Goal: Transaction & Acquisition: Download file/media

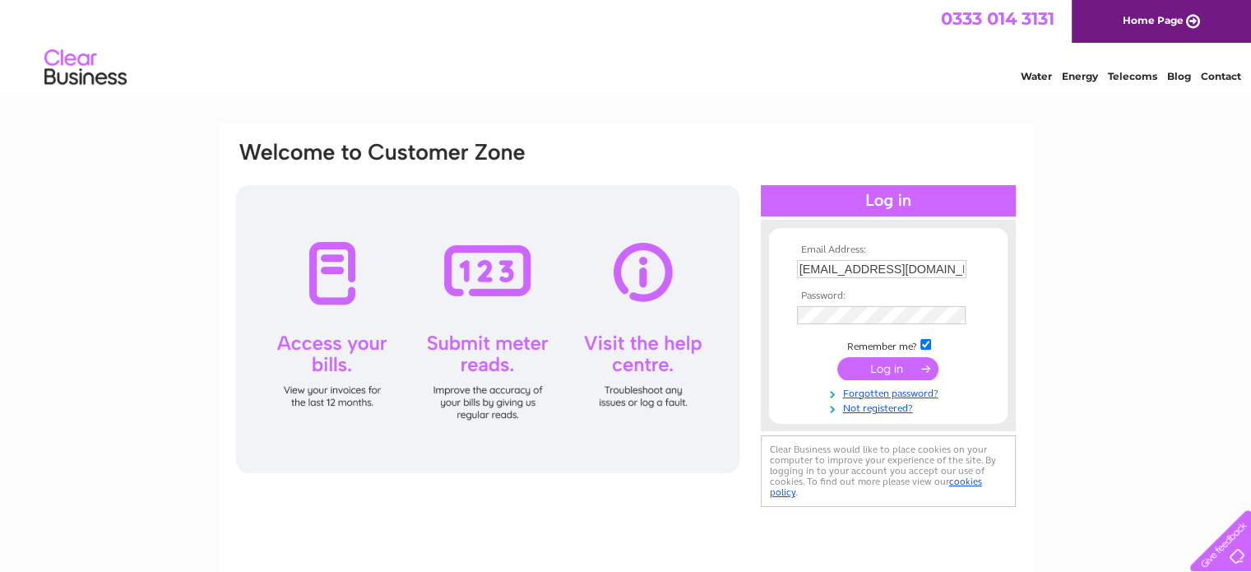
click at [882, 368] on input "submit" at bounding box center [888, 368] width 101 height 23
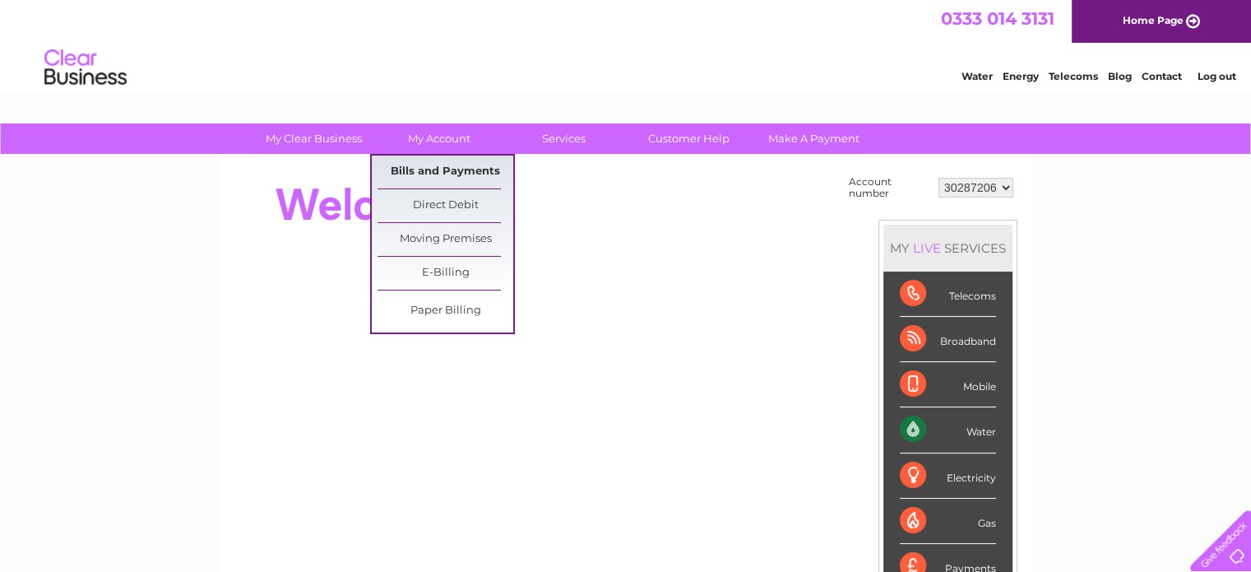
click at [436, 168] on link "Bills and Payments" at bounding box center [446, 171] width 136 height 33
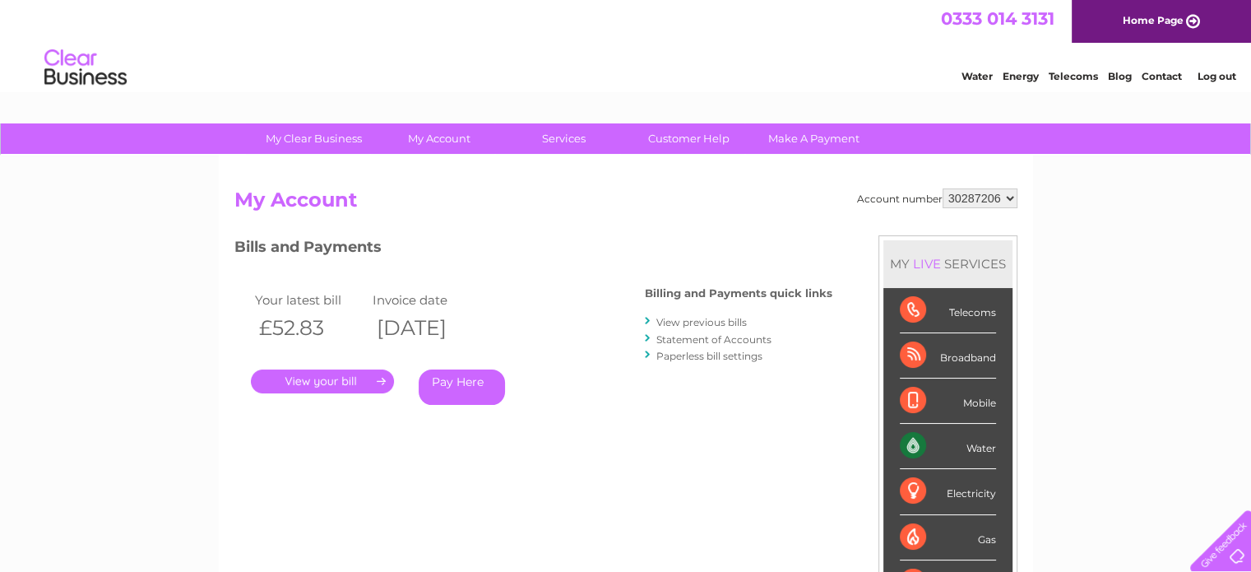
click at [732, 318] on link "View previous bills" at bounding box center [702, 322] width 90 height 12
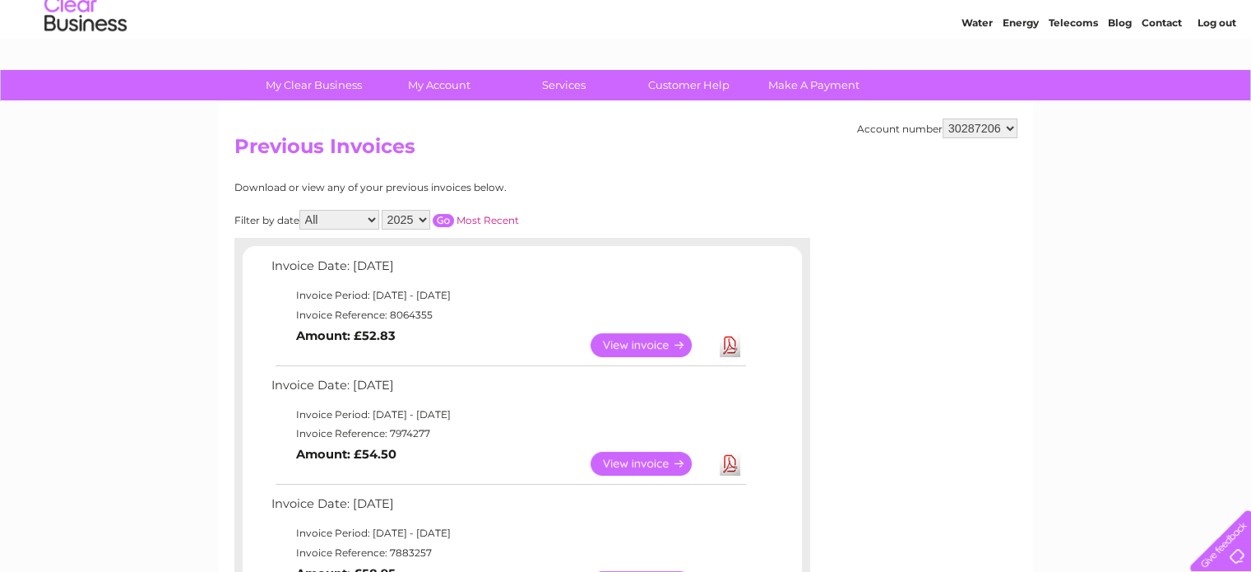
scroll to position [82, 0]
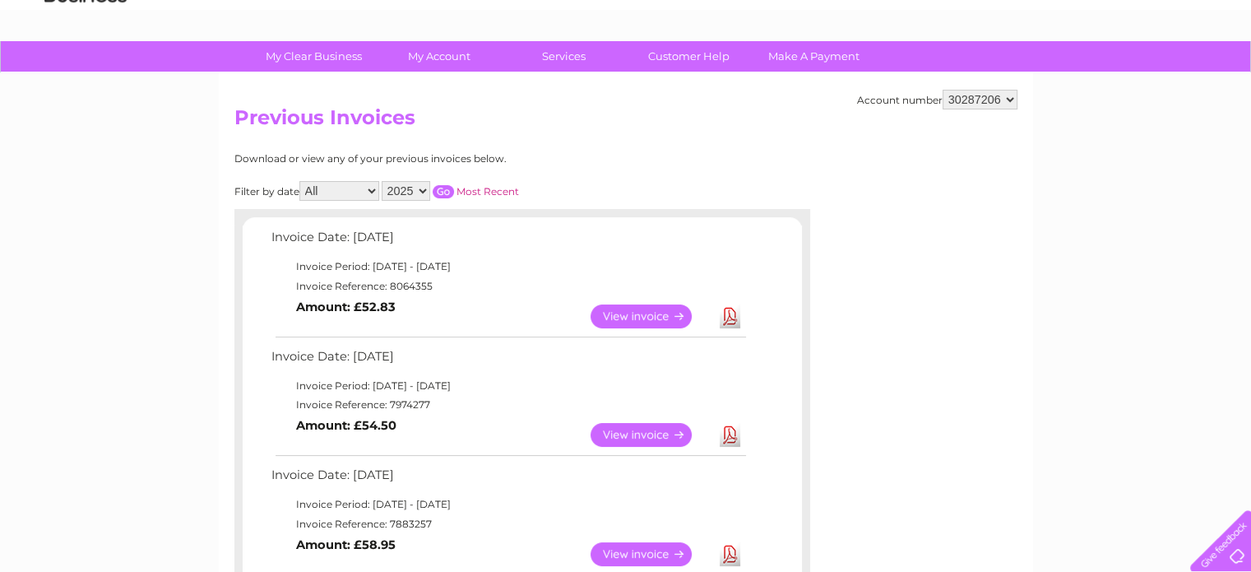
click at [632, 432] on link "View" at bounding box center [651, 435] width 121 height 24
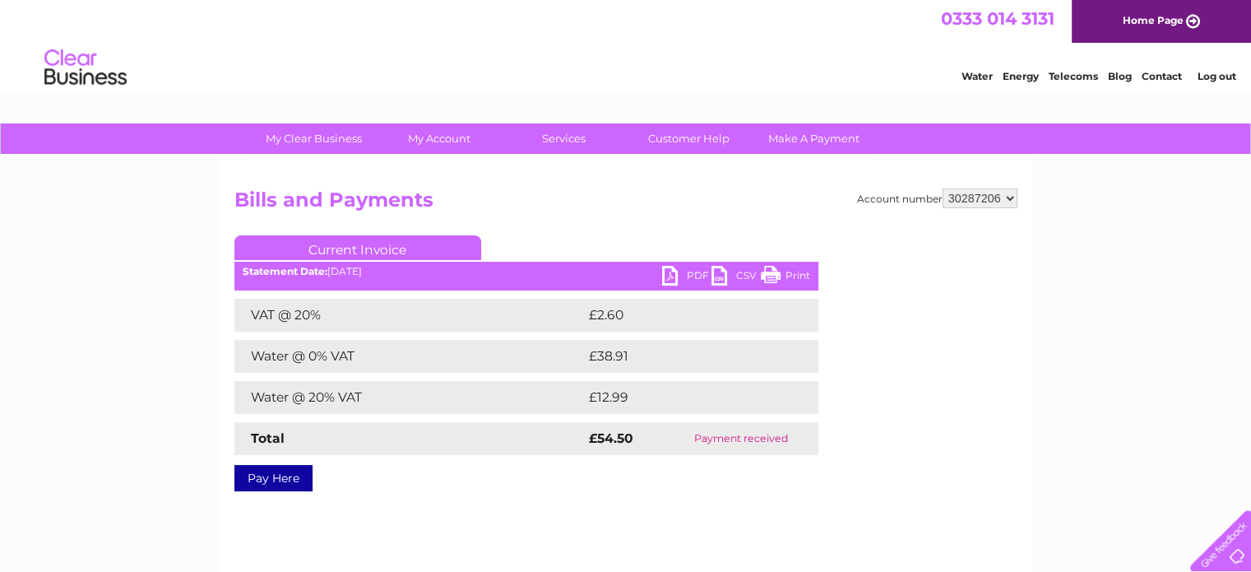
click at [681, 275] on link "PDF" at bounding box center [686, 278] width 49 height 24
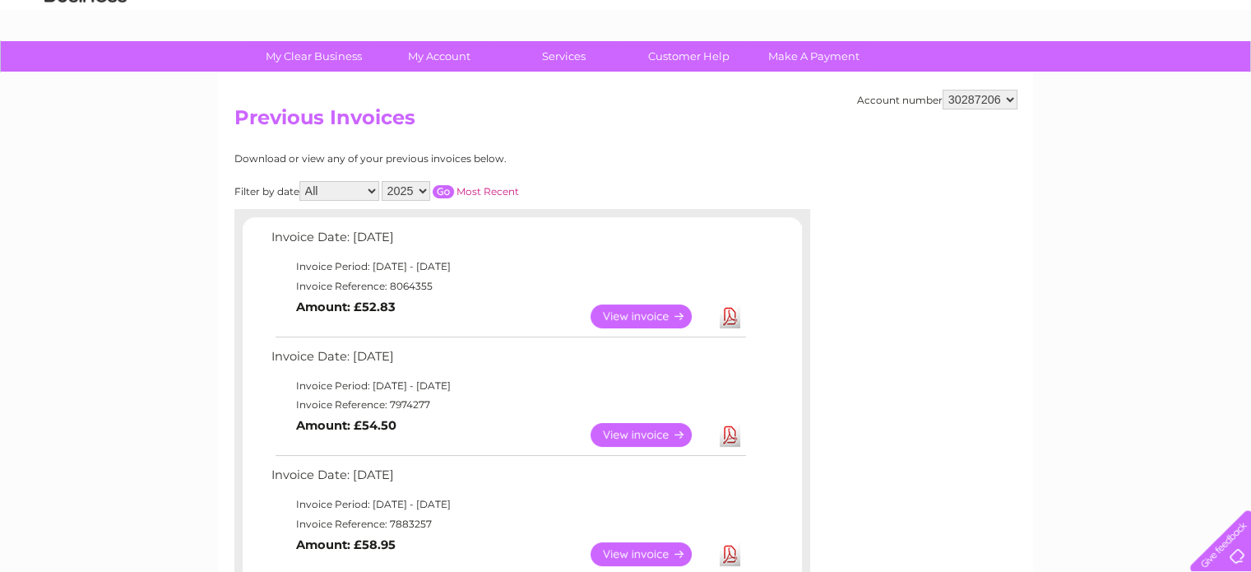
click at [677, 312] on link "View" at bounding box center [651, 316] width 121 height 24
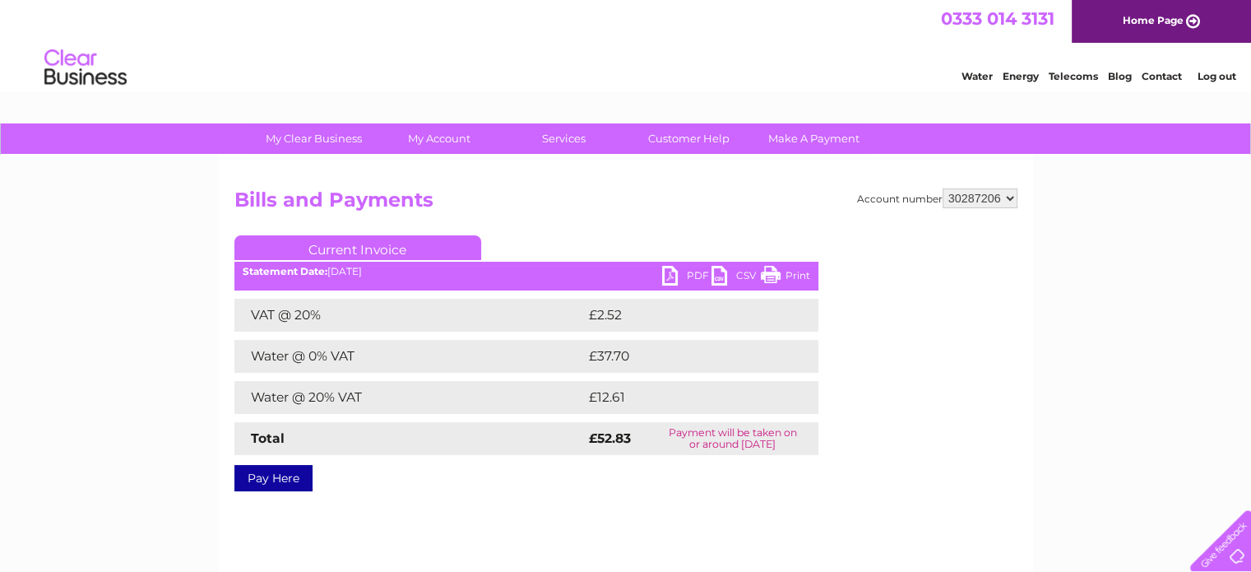
click at [670, 276] on link "PDF" at bounding box center [686, 278] width 49 height 24
